Goal: Task Accomplishment & Management: Manage account settings

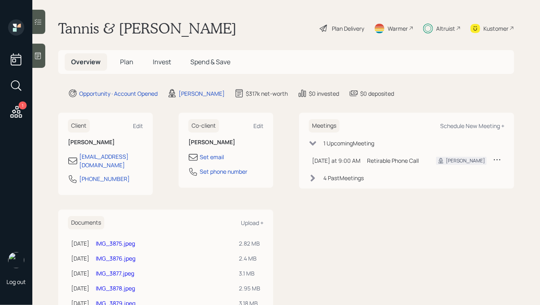
click at [170, 58] on h5 "Invest" at bounding box center [161, 61] width 31 height 17
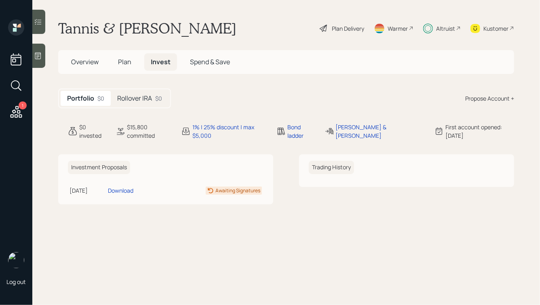
click at [150, 98] on h5 "Rollover IRA" at bounding box center [134, 99] width 35 height 8
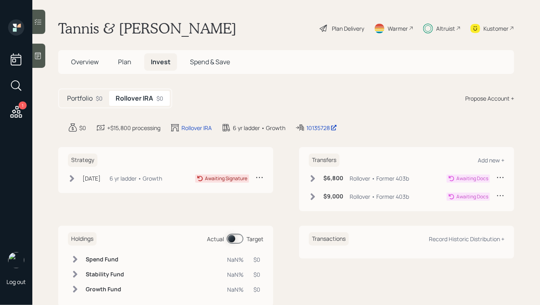
scroll to position [20, 0]
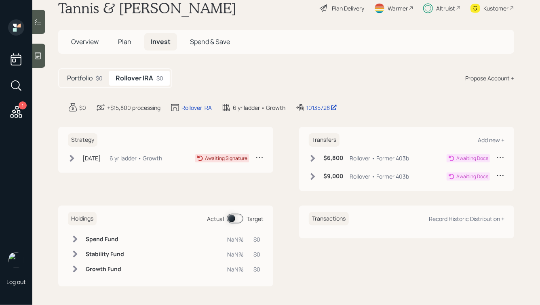
click at [84, 43] on span "Overview" at bounding box center [84, 41] width 27 height 9
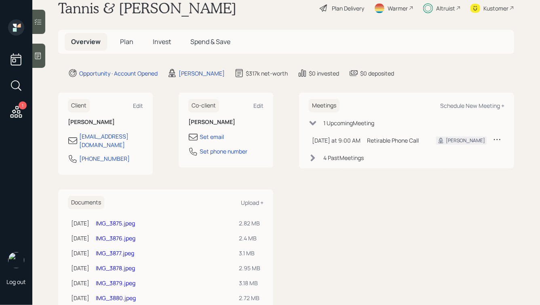
click at [128, 39] on span "Plan" at bounding box center [126, 41] width 13 height 9
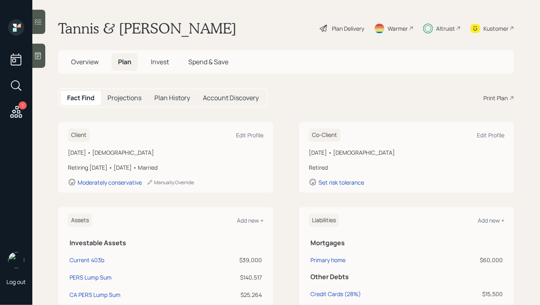
click at [85, 60] on span "Overview" at bounding box center [84, 61] width 27 height 9
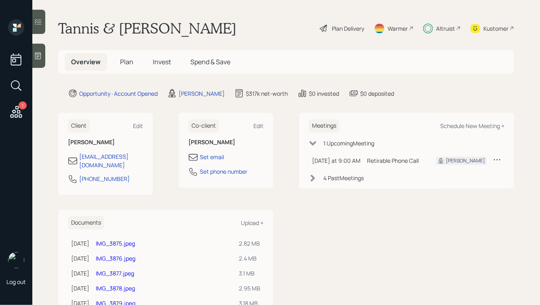
click at [153, 60] on span "Invest" at bounding box center [162, 61] width 18 height 9
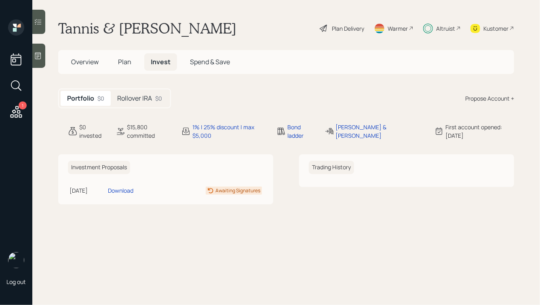
click at [145, 99] on h5 "Rollover IRA" at bounding box center [134, 99] width 35 height 8
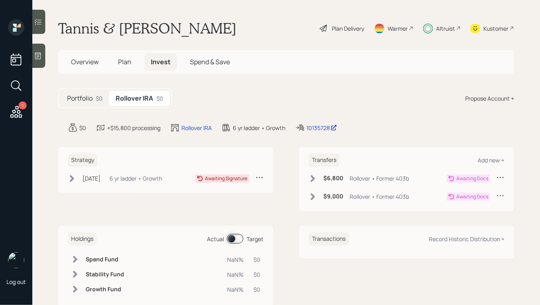
scroll to position [20, 0]
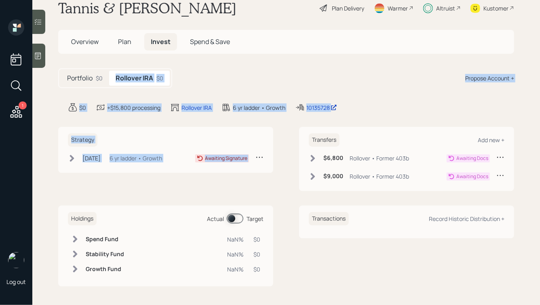
drag, startPoint x: 365, startPoint y: 116, endPoint x: 139, endPoint y: 61, distance: 232.1
click at [139, 61] on main "Tannis & Craig Sink Plan Delivery Warmer Altruist Kustomer Overview Plan Invest…" at bounding box center [286, 152] width 508 height 305
drag, startPoint x: 65, startPoint y: 61, endPoint x: 353, endPoint y: 110, distance: 292.2
click at [353, 110] on main "Tannis & Craig Sink Plan Delivery Warmer Altruist Kustomer Overview Plan Invest…" at bounding box center [286, 152] width 508 height 305
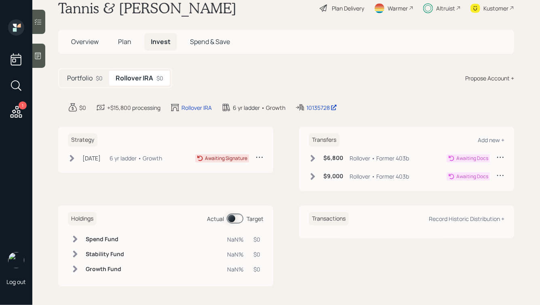
click at [353, 110] on div "$0 +$15,800 processing Rollover IRA 6 yr ladder • Growth 10135728" at bounding box center [291, 108] width 446 height 10
click at [84, 39] on span "Overview" at bounding box center [84, 41] width 27 height 9
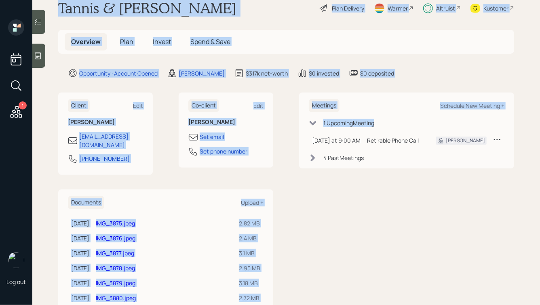
drag, startPoint x: 58, startPoint y: 4, endPoint x: 312, endPoint y: 230, distance: 340.3
click at [312, 230] on main "Tannis & Craig Sink Plan Delivery Warmer Altruist Kustomer Overview Plan Invest…" at bounding box center [286, 152] width 508 height 305
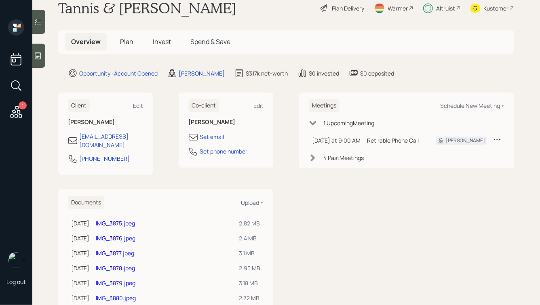
click at [350, 205] on div "Meetings Schedule New Meeting + 1 Upcoming Meeting Today at 9:00 AM Monday, Sep…" at bounding box center [406, 307] width 215 height 428
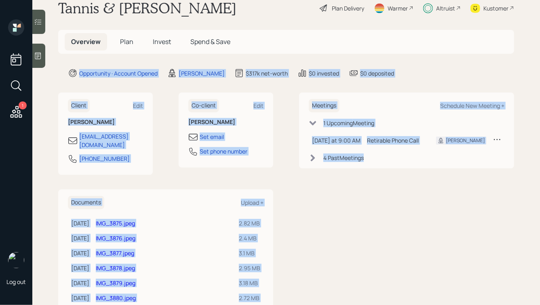
drag, startPoint x: 383, startPoint y: 197, endPoint x: 251, endPoint y: 43, distance: 202.9
click at [251, 43] on main "Tannis & Craig Sink Plan Delivery Warmer Altruist Kustomer Overview Plan Invest…" at bounding box center [286, 152] width 508 height 305
click at [306, 82] on main "Tannis & Craig Sink Plan Delivery Warmer Altruist Kustomer Overview Plan Invest…" at bounding box center [286, 152] width 508 height 305
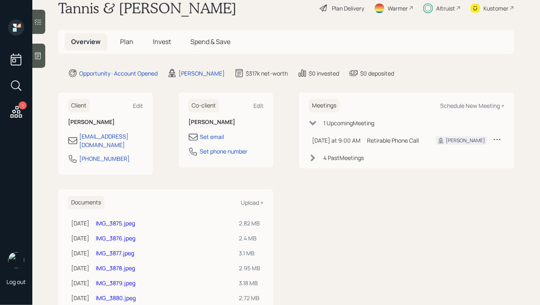
click at [158, 40] on span "Invest" at bounding box center [162, 41] width 18 height 9
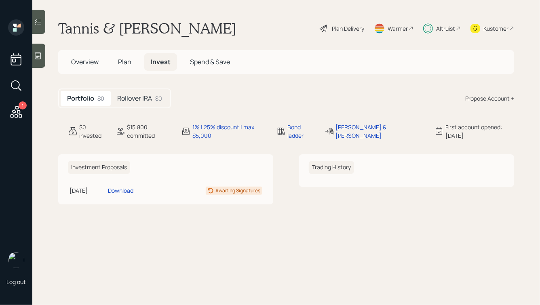
click at [139, 96] on h5 "Rollover IRA" at bounding box center [134, 99] width 35 height 8
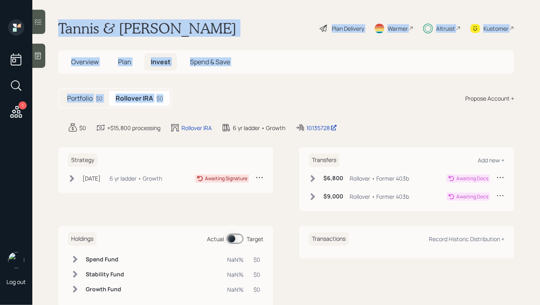
drag, startPoint x: 212, startPoint y: 102, endPoint x: 100, endPoint y: 9, distance: 145.5
click at [100, 9] on main "Tannis & Craig Sink Plan Delivery Warmer Altruist Kustomer Overview Plan Invest…" at bounding box center [286, 152] width 508 height 305
click at [91, 21] on h1 "Tannis & [PERSON_NAME]" at bounding box center [147, 28] width 178 height 18
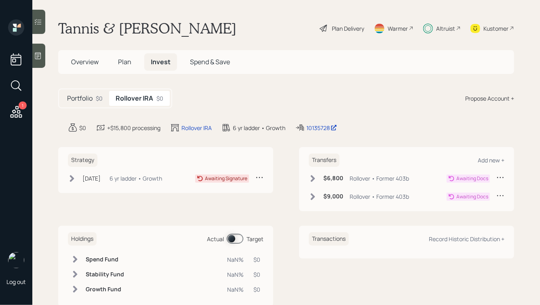
click at [126, 57] on span "Plan" at bounding box center [124, 61] width 13 height 9
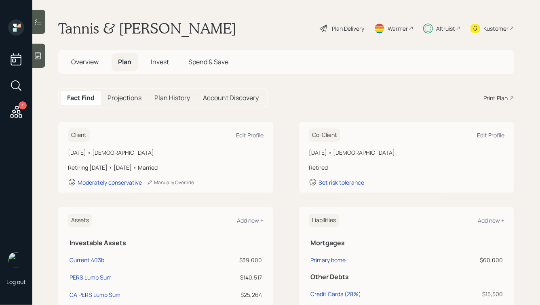
click at [161, 59] on span "Invest" at bounding box center [160, 61] width 18 height 9
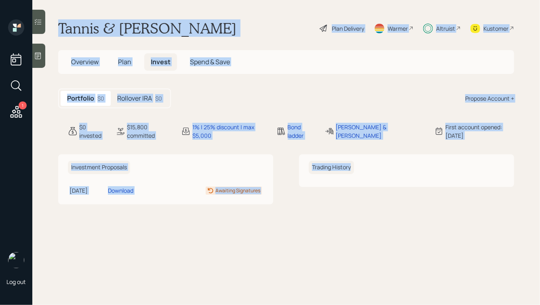
drag, startPoint x: 56, startPoint y: 22, endPoint x: 288, endPoint y: 246, distance: 322.7
click at [288, 246] on main "Tannis & Craig Sink Plan Delivery Warmer Altruist Kustomer Overview Plan Invest…" at bounding box center [286, 152] width 508 height 305
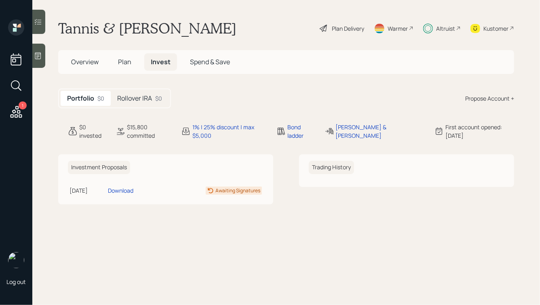
click at [440, 29] on div "Altruist" at bounding box center [445, 28] width 19 height 8
click at [88, 64] on span "Overview" at bounding box center [84, 61] width 27 height 9
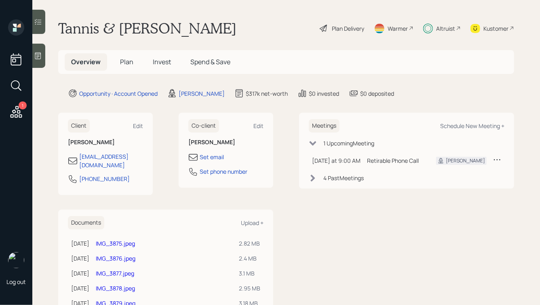
click at [126, 60] on span "Plan" at bounding box center [126, 61] width 13 height 9
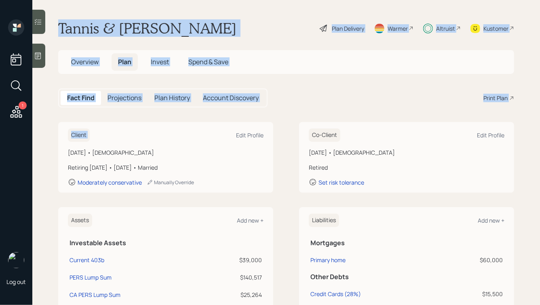
drag, startPoint x: 56, startPoint y: 24, endPoint x: 261, endPoint y: 115, distance: 224.3
click at [261, 115] on main "Tannis & Craig Sink Plan Delivery Warmer Altruist Kustomer Overview Plan Invest…" at bounding box center [286, 152] width 508 height 305
click at [305, 98] on div "Fact Find Projections Plan History Account Discovery Print Plan" at bounding box center [286, 98] width 456 height 19
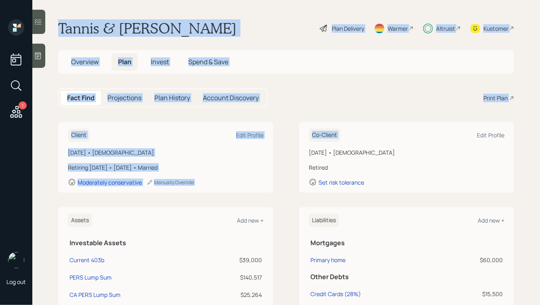
drag, startPoint x: 516, startPoint y: 111, endPoint x: 241, endPoint y: 13, distance: 292.2
click at [241, 13] on main "Tannis & Craig Sink Plan Delivery Warmer Altruist Kustomer Overview Plan Invest…" at bounding box center [286, 152] width 508 height 305
click at [219, 28] on div "Tannis & Craig Sink Plan Delivery Warmer Altruist Kustomer" at bounding box center [286, 28] width 456 height 18
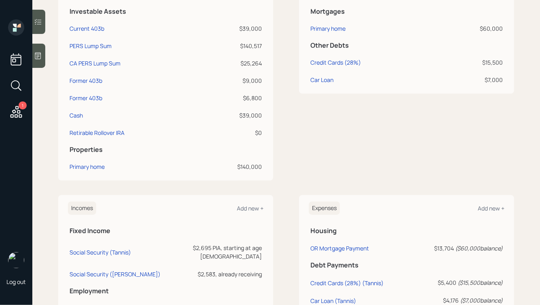
scroll to position [251, 0]
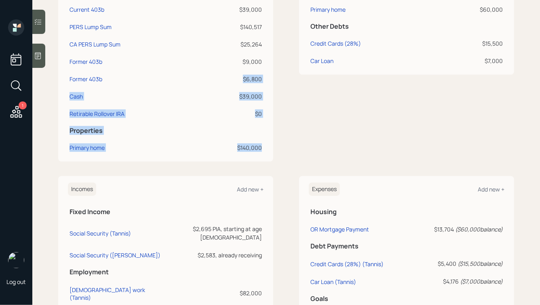
drag, startPoint x: 296, startPoint y: 156, endPoint x: 166, endPoint y: 80, distance: 150.9
click at [166, 80] on div "Assets Add new + Investable Assets Current 403b $39,000 PERS Lump Sum $140,517 …" at bounding box center [286, 59] width 456 height 205
click at [268, 111] on div "Assets Add new + Investable Assets Current 403b $39,000 PERS Lump Sum $140,517 …" at bounding box center [165, 59] width 215 height 205
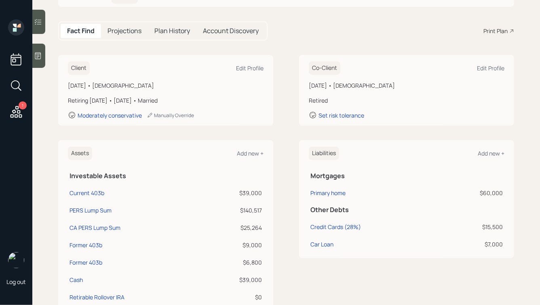
scroll to position [30, 0]
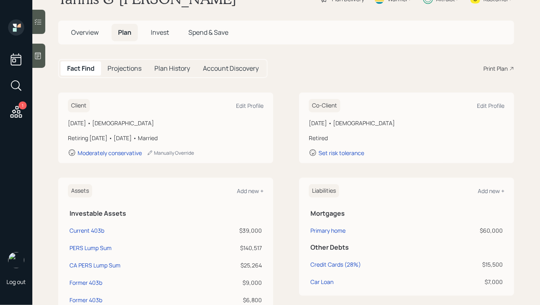
click at [93, 31] on span "Overview" at bounding box center [84, 32] width 27 height 9
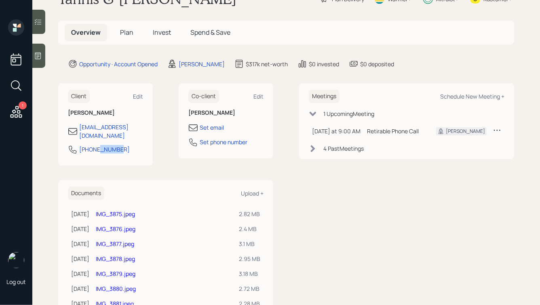
drag, startPoint x: 121, startPoint y: 141, endPoint x: 47, endPoint y: 141, distance: 74.0
click at [47, 141] on main "Tannis & Craig Sink Plan Delivery Warmer Altruist Kustomer Overview Plan Invest…" at bounding box center [286, 152] width 508 height 305
copy div "[PHONE_NUMBER]"
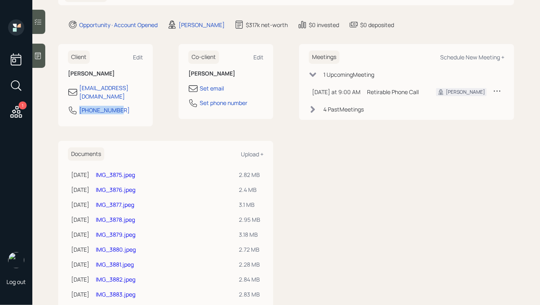
scroll to position [70, 0]
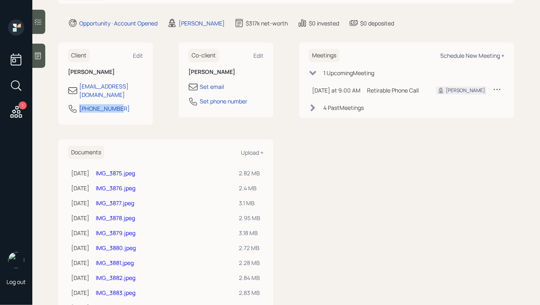
click at [451, 54] on div "Schedule New Meeting +" at bounding box center [472, 56] width 64 height 8
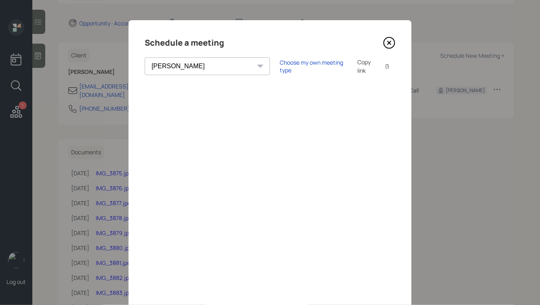
click at [173, 67] on select "Theresa Spinello Matthew Burke Xavier Ross Eitan Bar-David Ian Yamey Trevor Nel…" at bounding box center [207, 66] width 125 height 18
select select "ade3b313-576a-42c5-b346-1eb294908ae6"
click at [145, 57] on select "Theresa Spinello Matthew Burke Xavier Ross Eitan Bar-David Ian Yamey Trevor Nel…" at bounding box center [207, 66] width 125 height 18
click at [280, 64] on div "Choose my own meeting type" at bounding box center [314, 66] width 68 height 15
click at [389, 44] on icon at bounding box center [389, 42] width 3 height 3
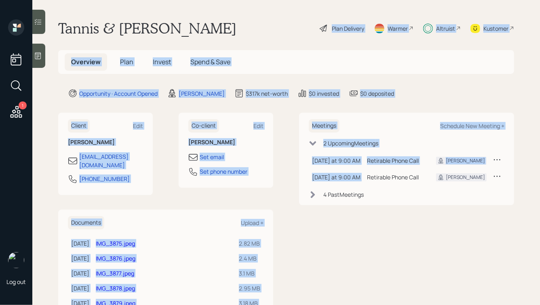
drag, startPoint x: 295, startPoint y: 11, endPoint x: 429, endPoint y: 215, distance: 244.1
click at [429, 214] on main "Tannis & Craig Sink Plan Delivery Warmer Altruist Kustomer Overview Plan Invest…" at bounding box center [286, 152] width 508 height 305
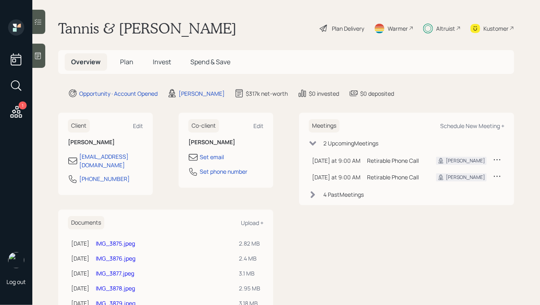
click at [152, 62] on h5 "Invest" at bounding box center [161, 61] width 31 height 17
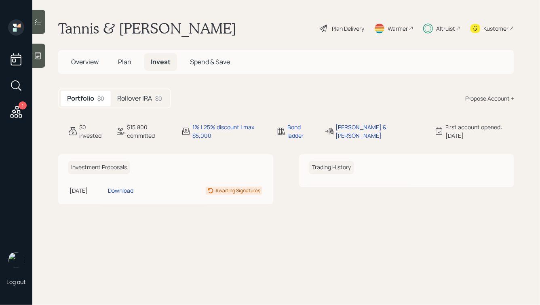
click at [167, 101] on div "Rollover IRA $0" at bounding box center [140, 98] width 58 height 15
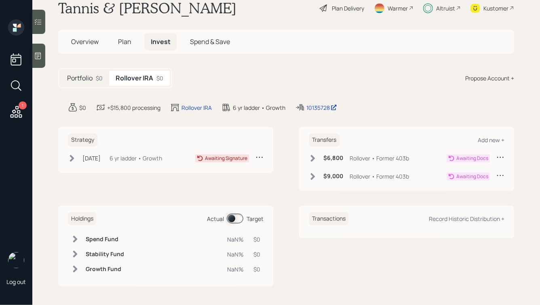
scroll to position [20, 0]
click at [312, 158] on icon at bounding box center [313, 158] width 4 height 7
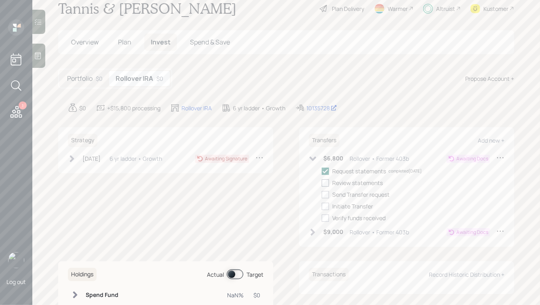
click at [325, 183] on div at bounding box center [325, 182] width 7 height 7
click at [322, 183] on input "checkbox" at bounding box center [321, 183] width 0 height 0
checkbox input "true"
click at [325, 193] on div at bounding box center [325, 194] width 7 height 7
click at [322, 194] on input "checkbox" at bounding box center [321, 194] width 0 height 0
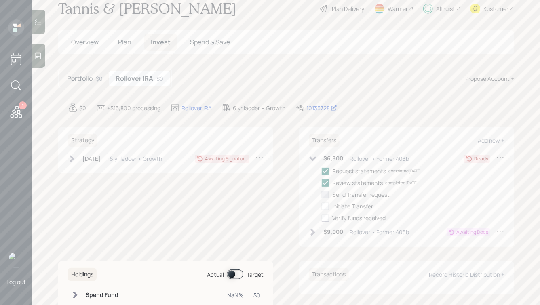
checkbox input "true"
click at [325, 201] on div "Request statements completed 09/02/25 Review statements completed 09/15/25 Send…" at bounding box center [413, 194] width 183 height 55
click at [325, 204] on div at bounding box center [325, 206] width 7 height 7
click at [322, 206] on input "checkbox" at bounding box center [321, 206] width 0 height 0
checkbox input "true"
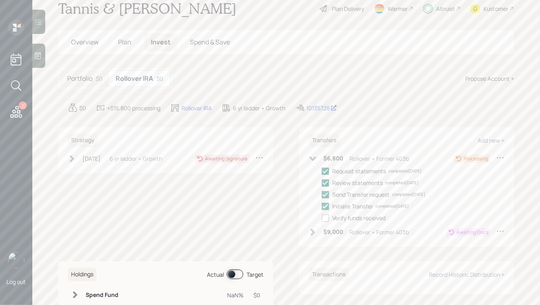
click at [302, 172] on div "Transfers Add new + $6,800 Rollover • Former 403b Processing Request statements…" at bounding box center [406, 187] width 215 height 120
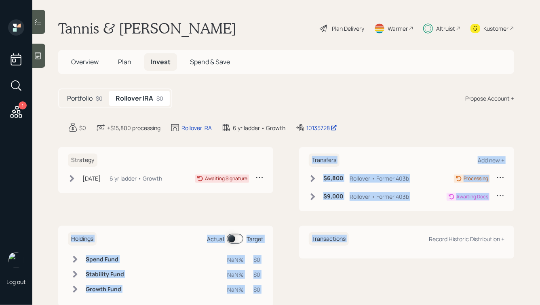
drag, startPoint x: 305, startPoint y: 153, endPoint x: 435, endPoint y: 234, distance: 153.2
click at [435, 234] on div "Strategy [DATE] [DATE] 6:39 PM EDT 6 yr ladder • Growth Awaiting Signature Tran…" at bounding box center [286, 227] width 456 height 160
click at [495, 224] on div "Strategy [DATE] [DATE] 6:39 PM EDT 6 yr ladder • Growth Awaiting Signature Tran…" at bounding box center [286, 227] width 456 height 160
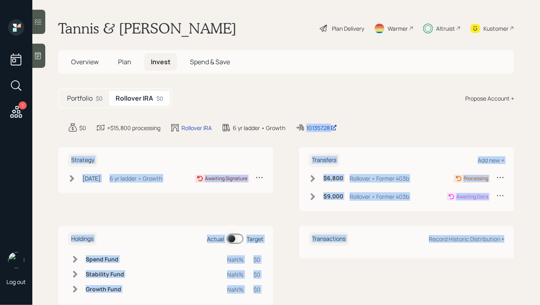
drag, startPoint x: 519, startPoint y: 253, endPoint x: 375, endPoint y: 95, distance: 214.3
click at [375, 95] on main "[PERSON_NAME] & [PERSON_NAME] Plan Delivery Warmer Altruist Kustomer Overview P…" at bounding box center [286, 152] width 508 height 305
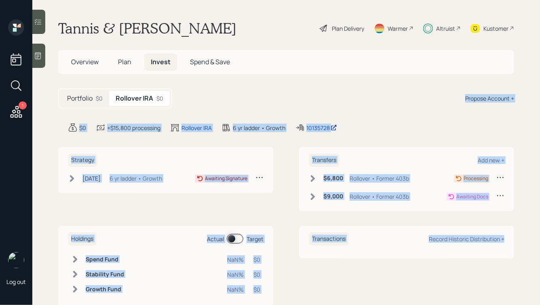
click at [368, 115] on main "[PERSON_NAME] & [PERSON_NAME] Plan Delivery Warmer Altruist Kustomer Overview P…" at bounding box center [286, 152] width 508 height 305
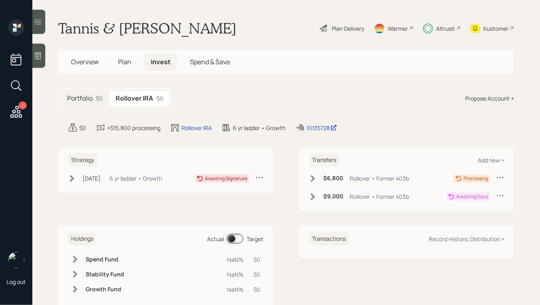
click at [90, 63] on span "Overview" at bounding box center [84, 61] width 27 height 9
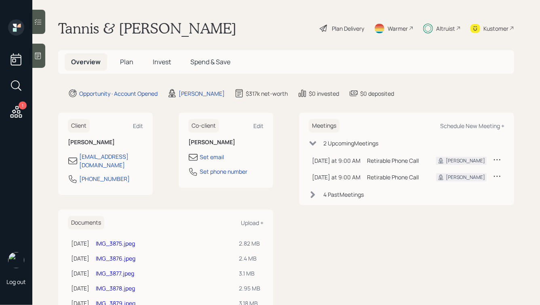
click at [163, 59] on span "Invest" at bounding box center [162, 61] width 18 height 9
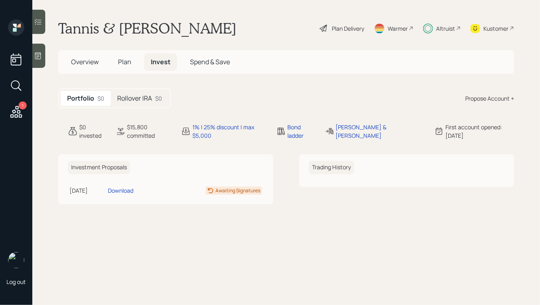
click at [129, 95] on h5 "Rollover IRA" at bounding box center [134, 99] width 35 height 8
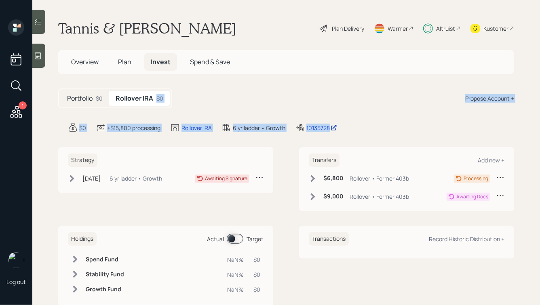
drag, startPoint x: 369, startPoint y: 131, endPoint x: 234, endPoint y: 86, distance: 142.0
click at [235, 87] on main "[PERSON_NAME] & [PERSON_NAME] Plan Delivery Warmer Altruist Kustomer Overview P…" at bounding box center [286, 152] width 508 height 305
click at [234, 86] on main "[PERSON_NAME] & [PERSON_NAME] Plan Delivery Warmer Altruist Kustomer Overview P…" at bounding box center [286, 152] width 508 height 305
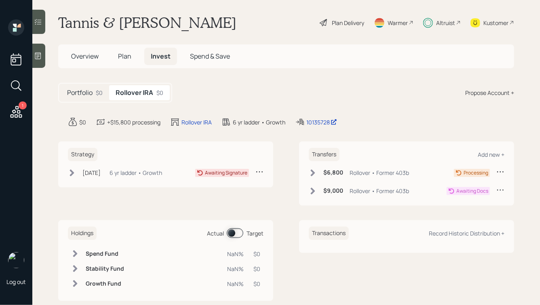
scroll to position [7, 0]
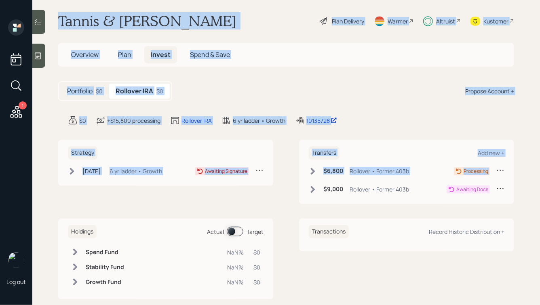
drag, startPoint x: 57, startPoint y: 17, endPoint x: 289, endPoint y: 176, distance: 281.1
click at [289, 176] on main "[PERSON_NAME] & [PERSON_NAME] Plan Delivery Warmer Altruist Kustomer Overview P…" at bounding box center [286, 152] width 508 height 305
click at [289, 176] on div "Strategy [DATE] [DATE] 6:39 PM EDT 6 yr ladder • Growth Awaiting Signature Tran…" at bounding box center [286, 172] width 456 height 64
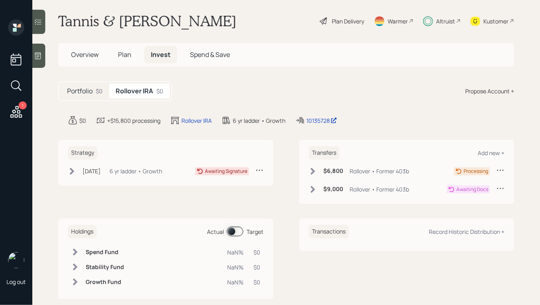
click at [128, 55] on span "Plan" at bounding box center [124, 54] width 13 height 9
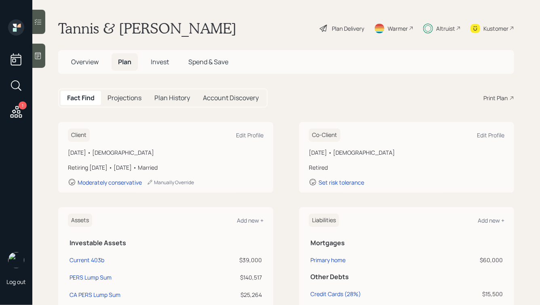
click at [82, 58] on span "Overview" at bounding box center [84, 61] width 27 height 9
